Goal: Task Accomplishment & Management: Manage account settings

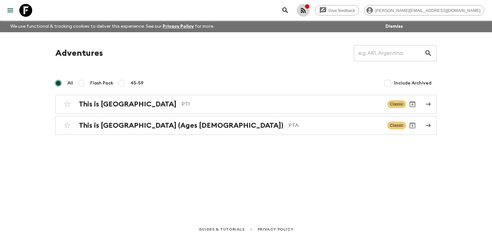
click at [306, 11] on icon "button" at bounding box center [303, 10] width 5 height 5
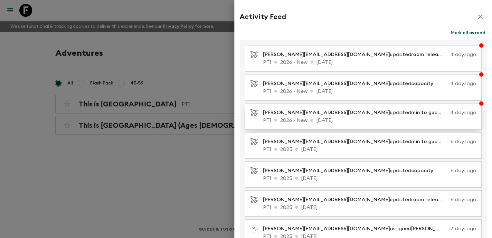
click at [347, 121] on p "PT1 2026 - New [DATE]" at bounding box center [369, 120] width 213 height 8
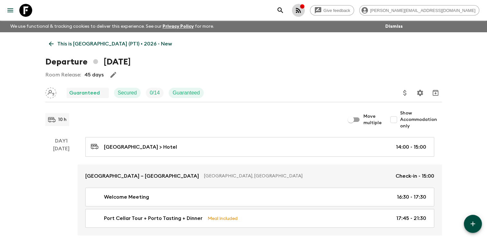
click at [302, 11] on icon "button" at bounding box center [299, 10] width 8 height 8
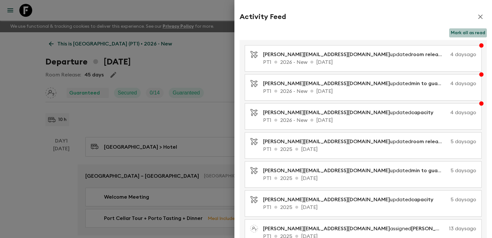
click at [451, 34] on button "Mark all as read" at bounding box center [468, 32] width 38 height 9
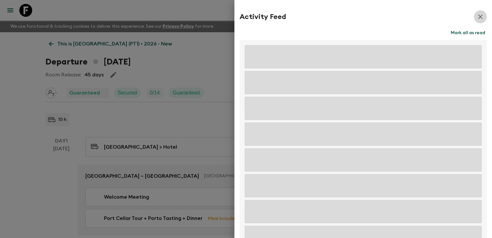
click at [477, 19] on icon "button" at bounding box center [481, 17] width 8 height 8
